Goal: Task Accomplishment & Management: Manage account settings

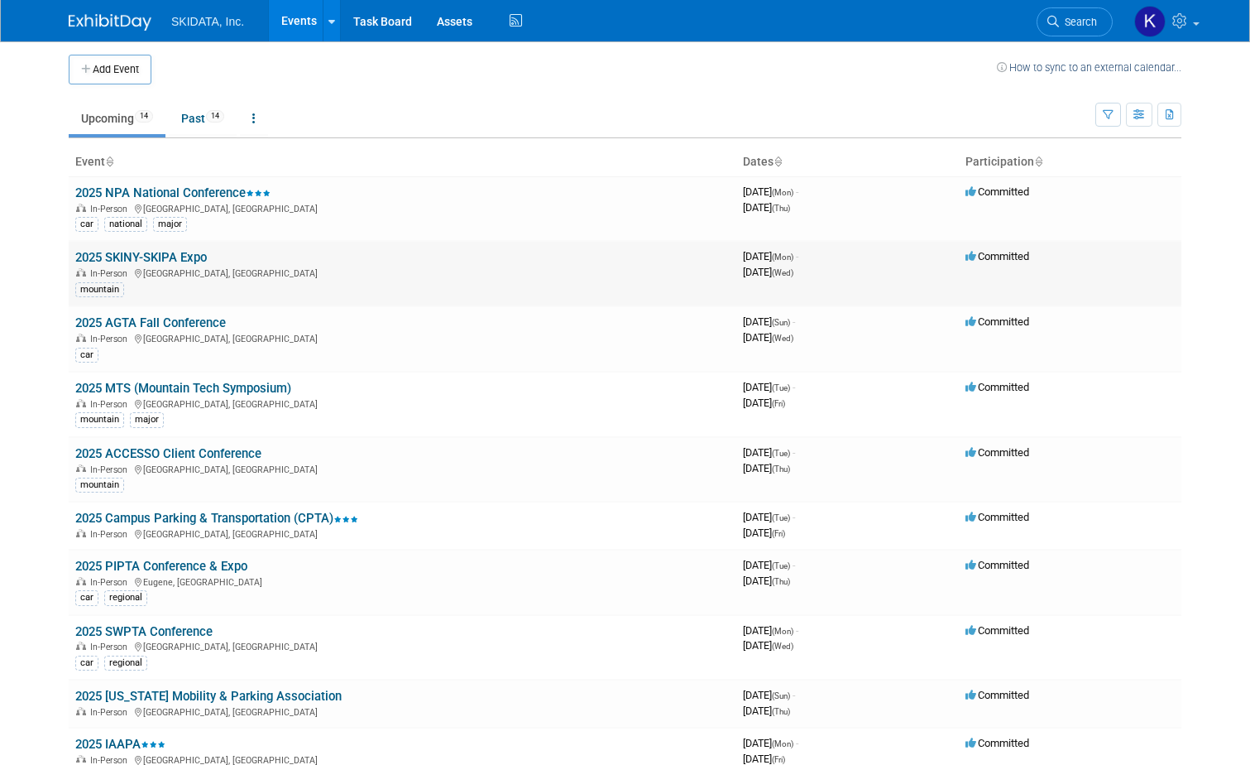
click at [144, 253] on link "2025 SKINY-SKIPA Expo" at bounding box center [141, 257] width 132 height 15
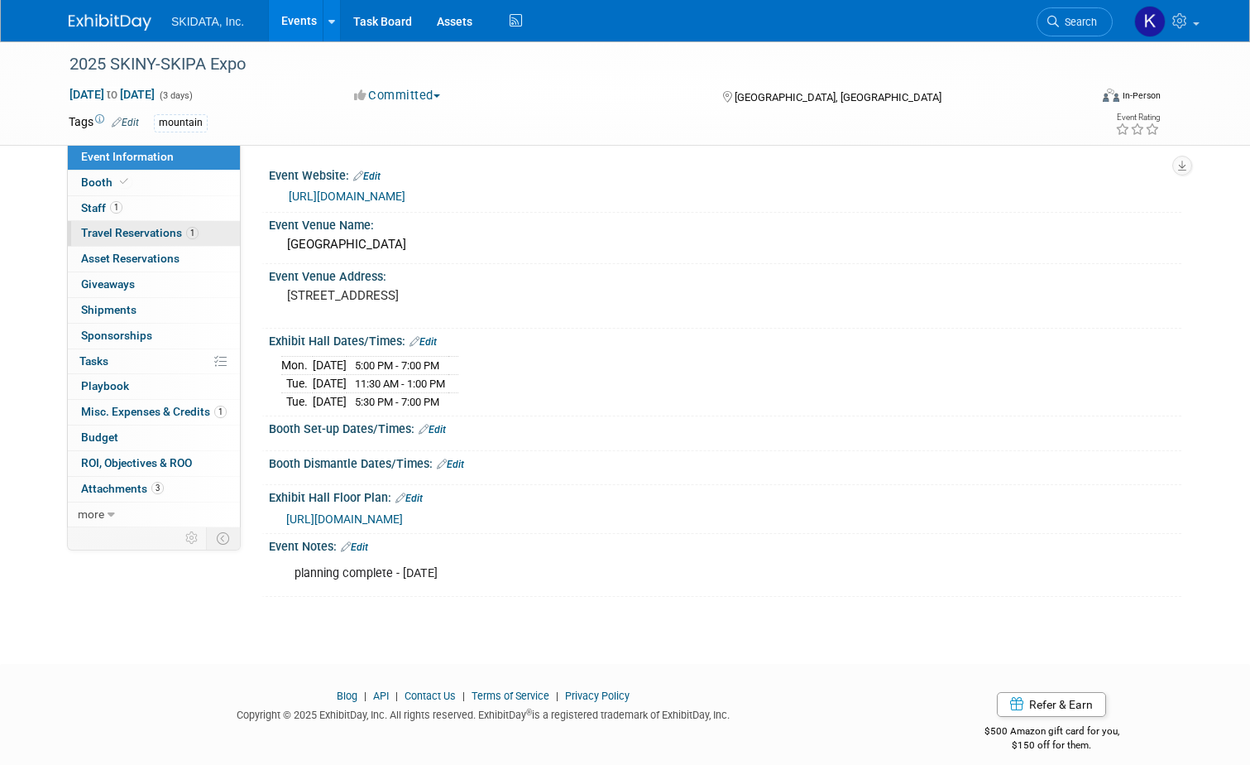
click at [110, 229] on span "Travel Reservations 1" at bounding box center [140, 232] width 118 height 13
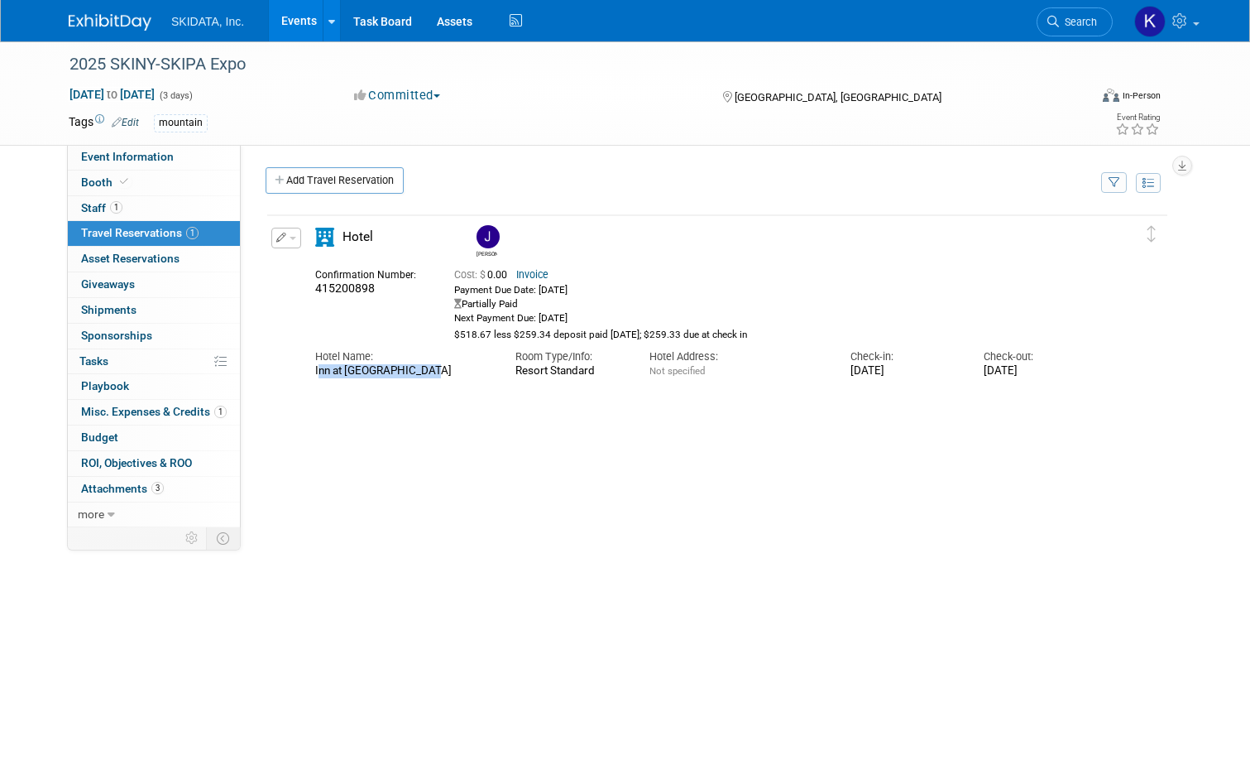
drag, startPoint x: 304, startPoint y: 375, endPoint x: 411, endPoint y: 369, distance: 107.7
click at [411, 369] on div "Hotel Name: Inn at [GEOGRAPHIC_DATA]" at bounding box center [403, 359] width 200 height 37
copy div "Inn at [GEOGRAPHIC_DATA]"
click at [334, 394] on div "Delete Reservation [PERSON_NAME] 415200898 Cost: $ 0.00" at bounding box center [718, 461] width 904 height 497
click at [101, 258] on span "Asset Reservations 0" at bounding box center [130, 258] width 98 height 13
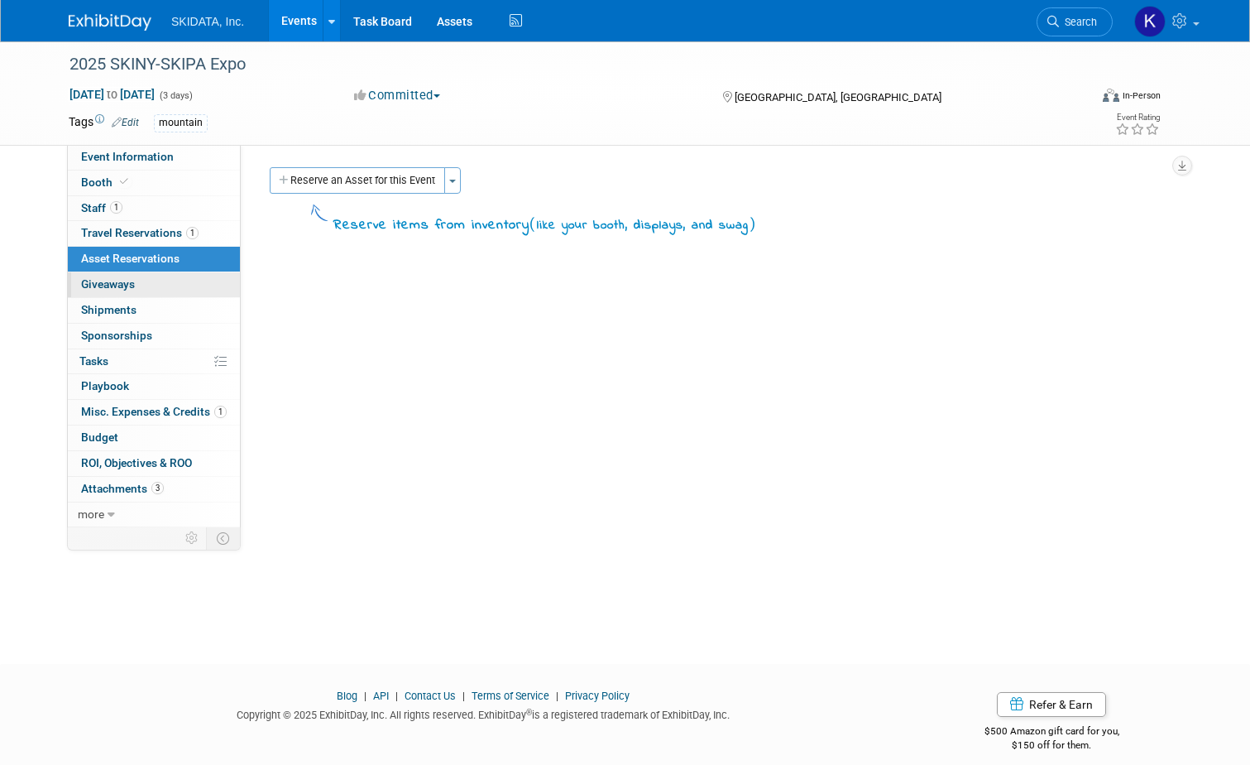
click at [103, 278] on span "Giveaways 0" at bounding box center [108, 283] width 54 height 13
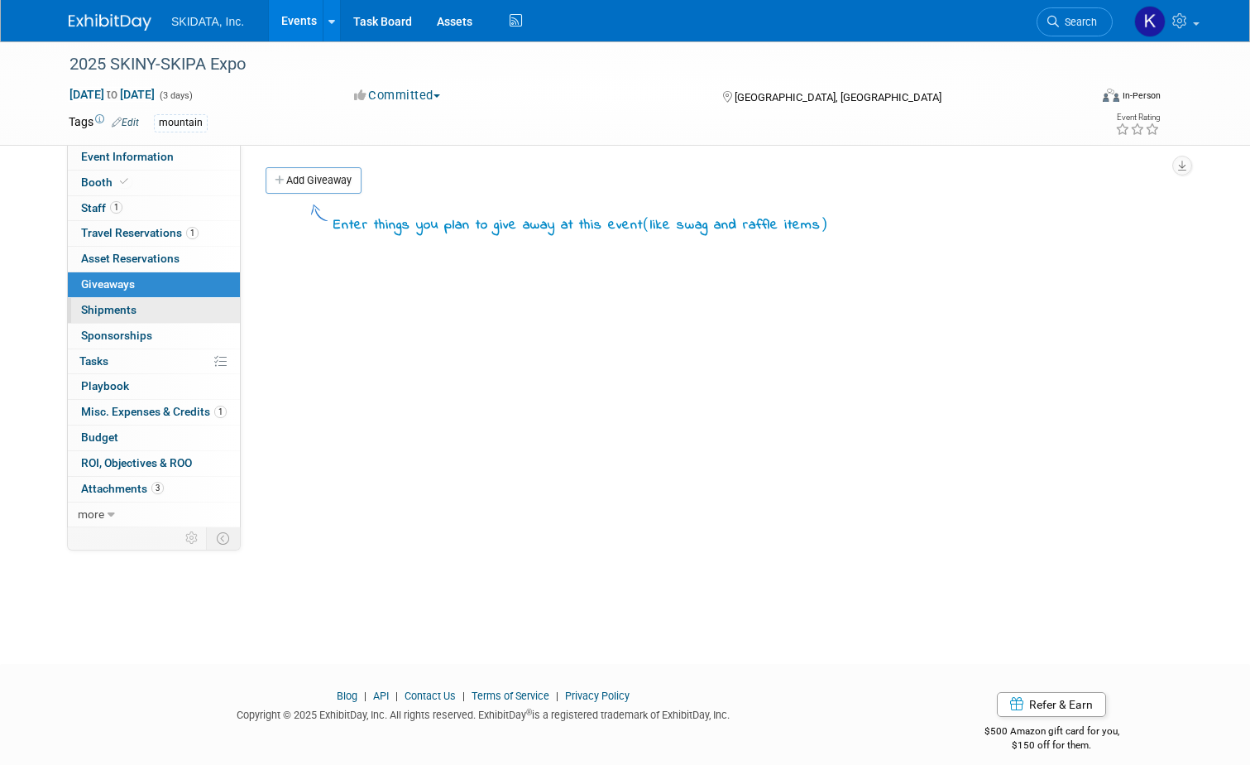
click at [93, 309] on span "Shipments 0" at bounding box center [108, 309] width 55 height 13
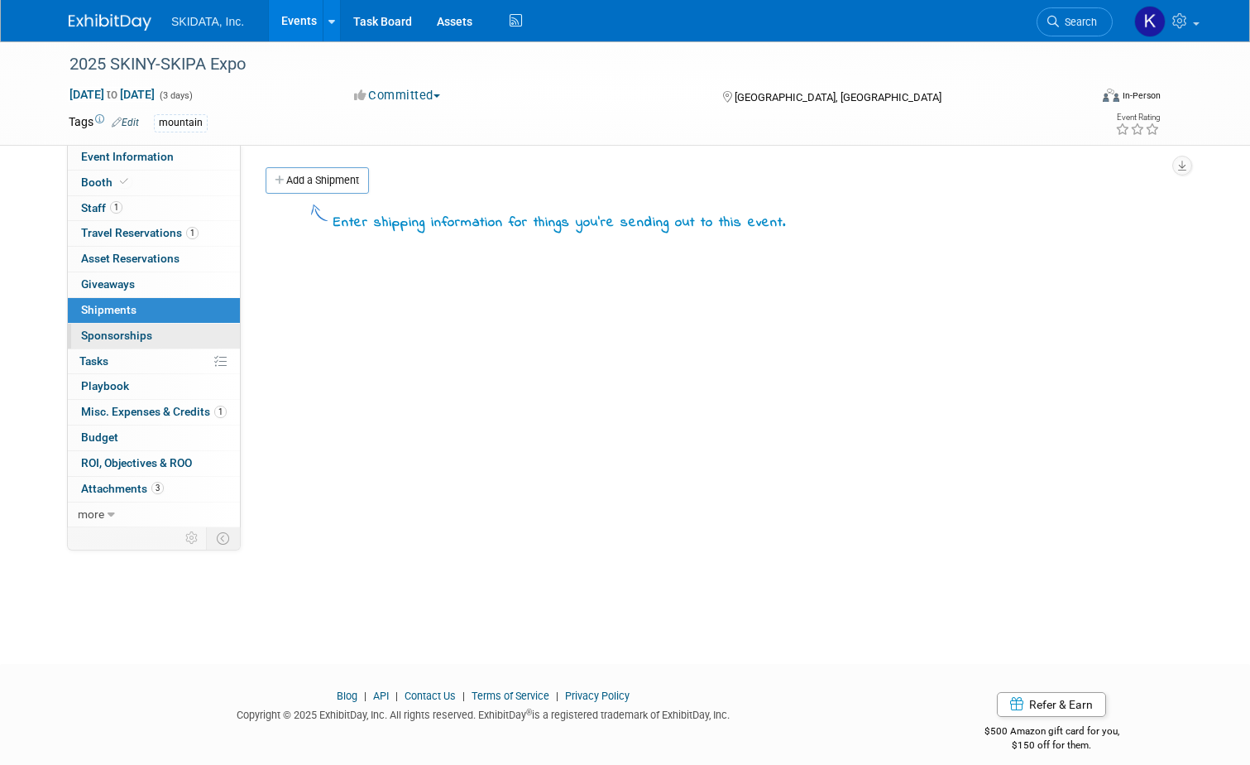
click at [89, 329] on span "Sponsorships 0" at bounding box center [116, 335] width 71 height 13
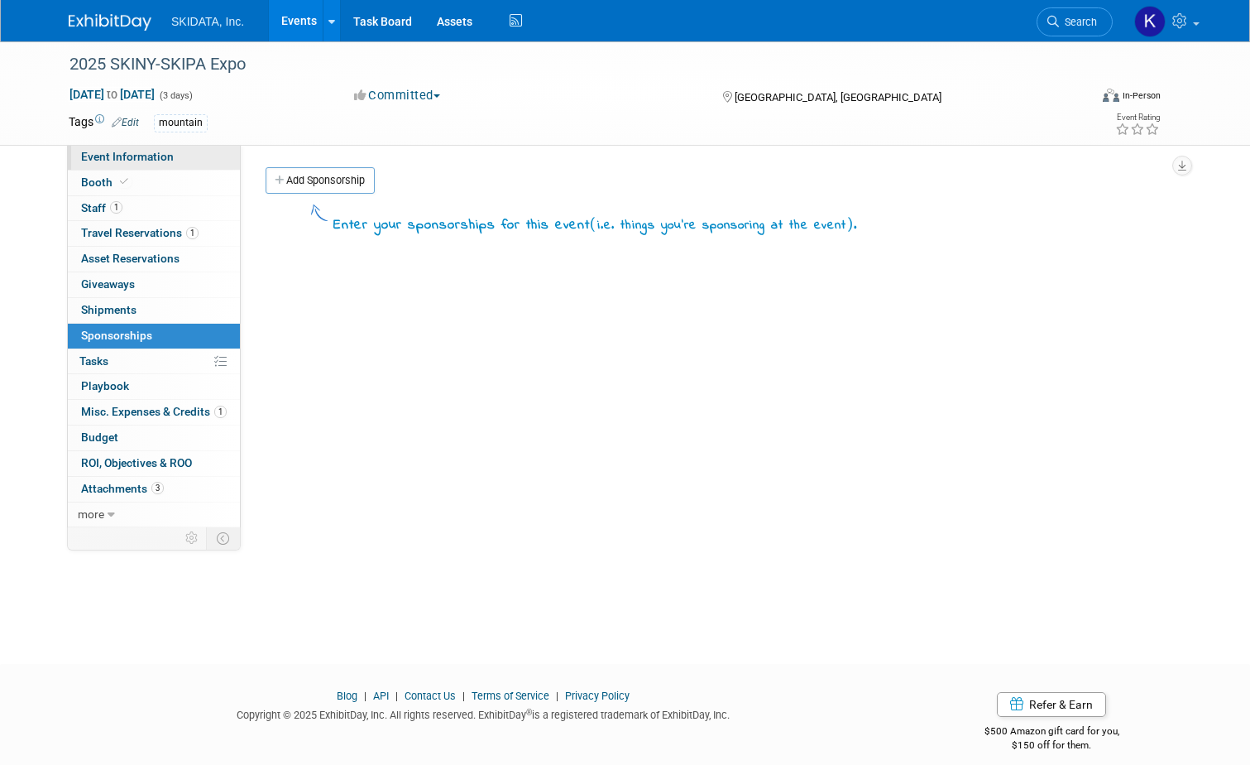
click at [111, 156] on span "Event Information" at bounding box center [127, 156] width 93 height 13
